Goal: Find contact information

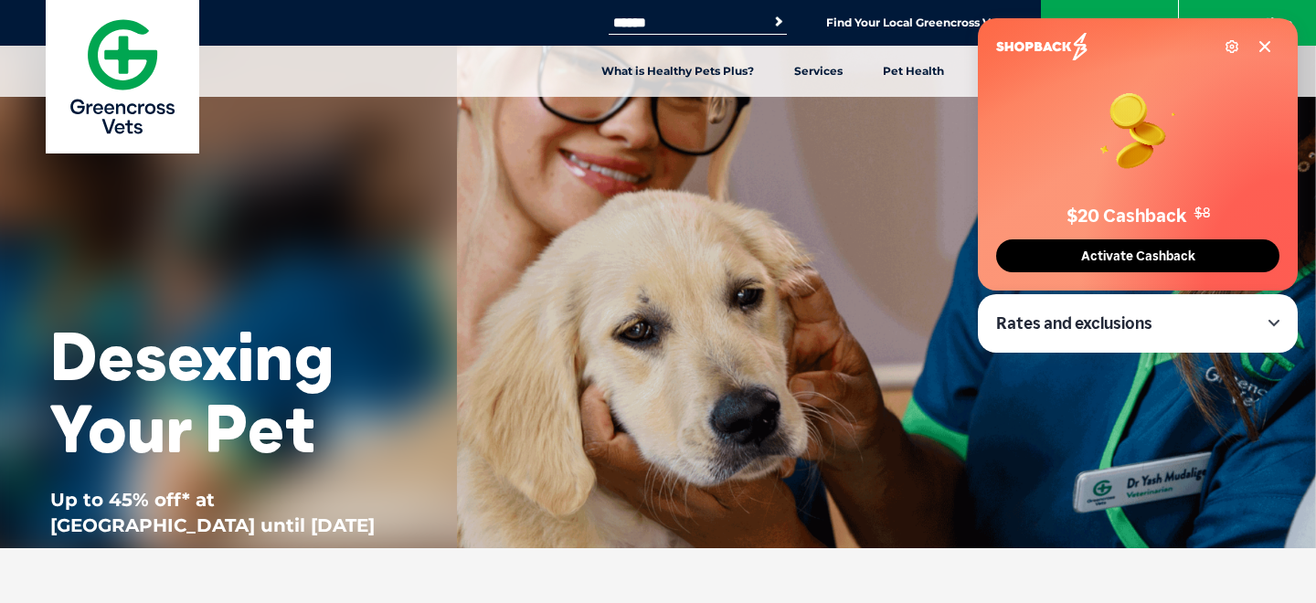
click at [1261, 41] on icon at bounding box center [1264, 46] width 15 height 15
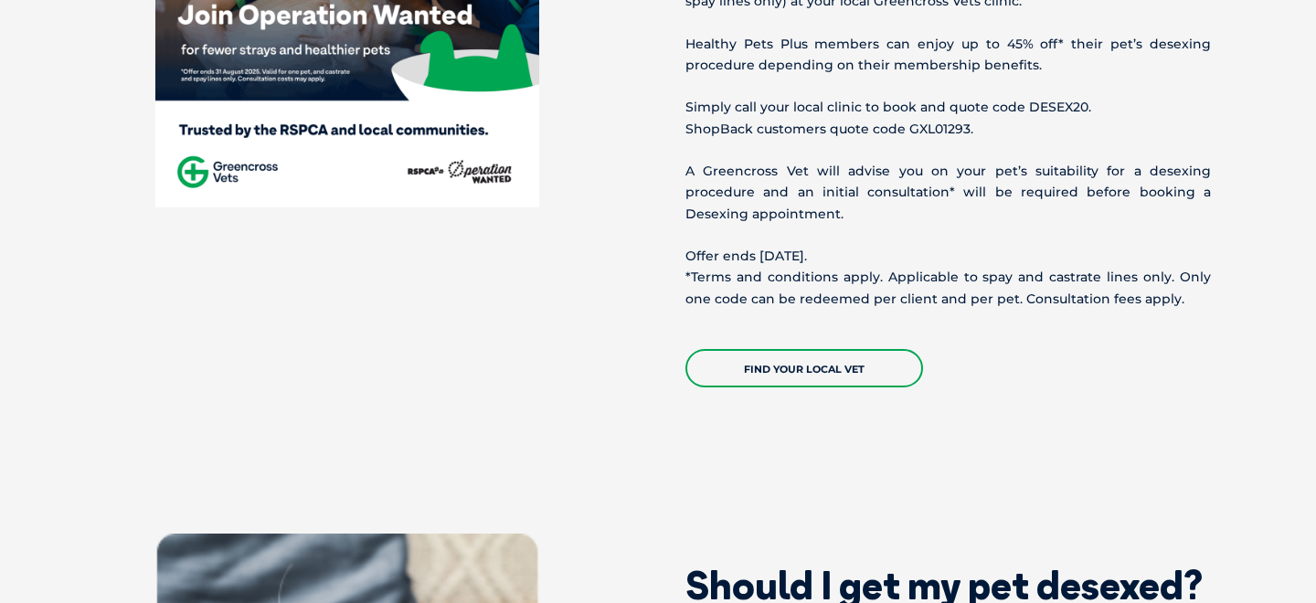
scroll to position [908, 0]
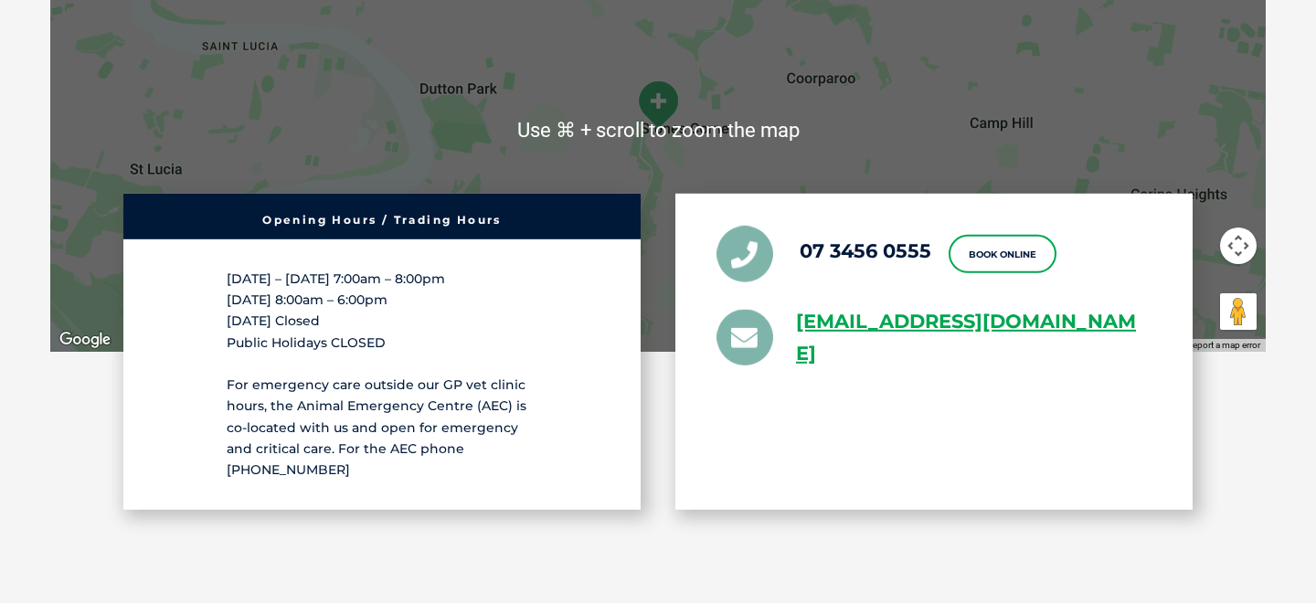
scroll to position [4611, 0]
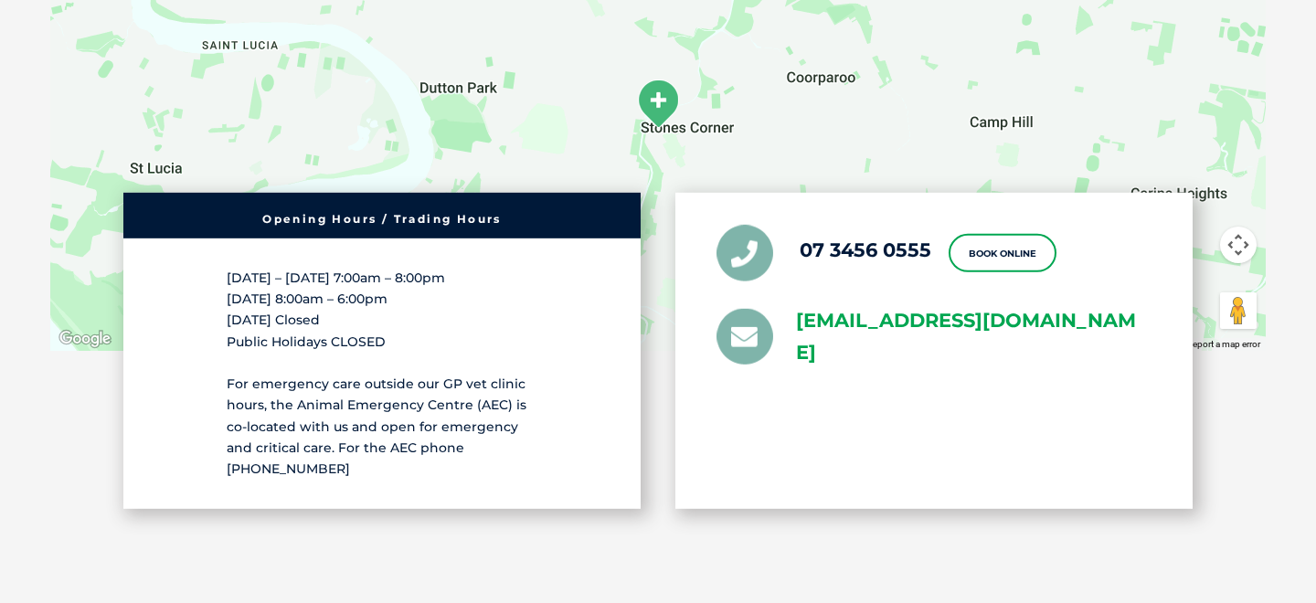
drag, startPoint x: 999, startPoint y: 307, endPoint x: 798, endPoint y: 248, distance: 210.4
click at [798, 248] on div "07 3456 0555 Book Online greencross.woolloongabba@greencrossvet.com.au" at bounding box center [933, 351] width 517 height 316
copy link "greencross.woolloongabba@greencrossvet.com.au"
